Goal: Information Seeking & Learning: Learn about a topic

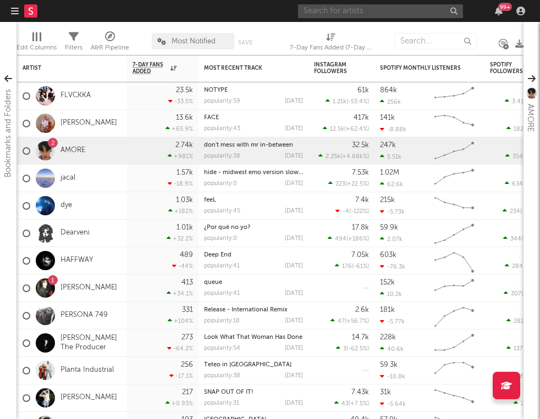
click at [391, 11] on input "text" at bounding box center [380, 11] width 165 height 14
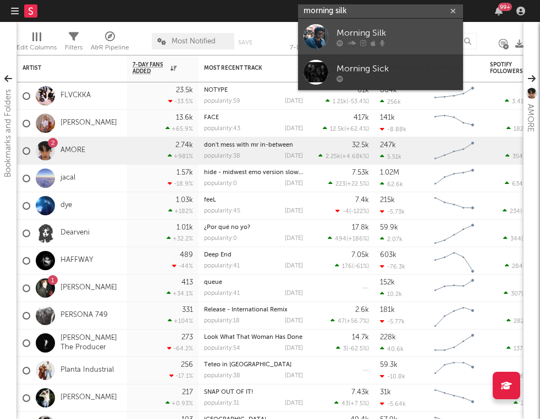
type input "morning silk"
click at [370, 34] on div "Morning Silk" at bounding box center [396, 32] width 121 height 13
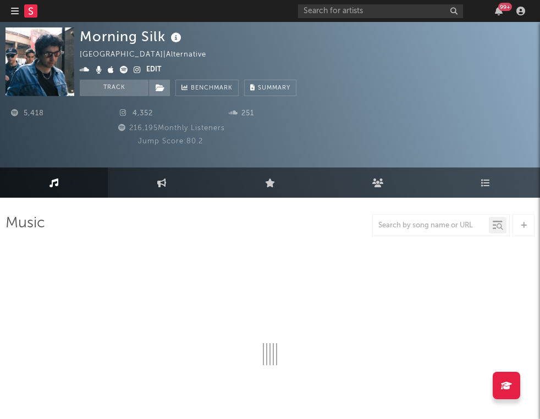
select select "6m"
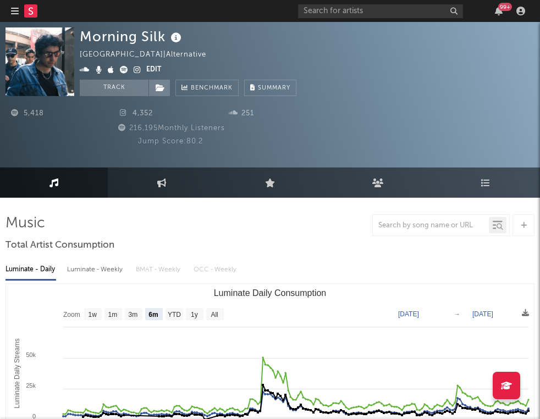
click at [134, 66] on icon at bounding box center [137, 70] width 7 height 8
